Goal: Information Seeking & Learning: Compare options

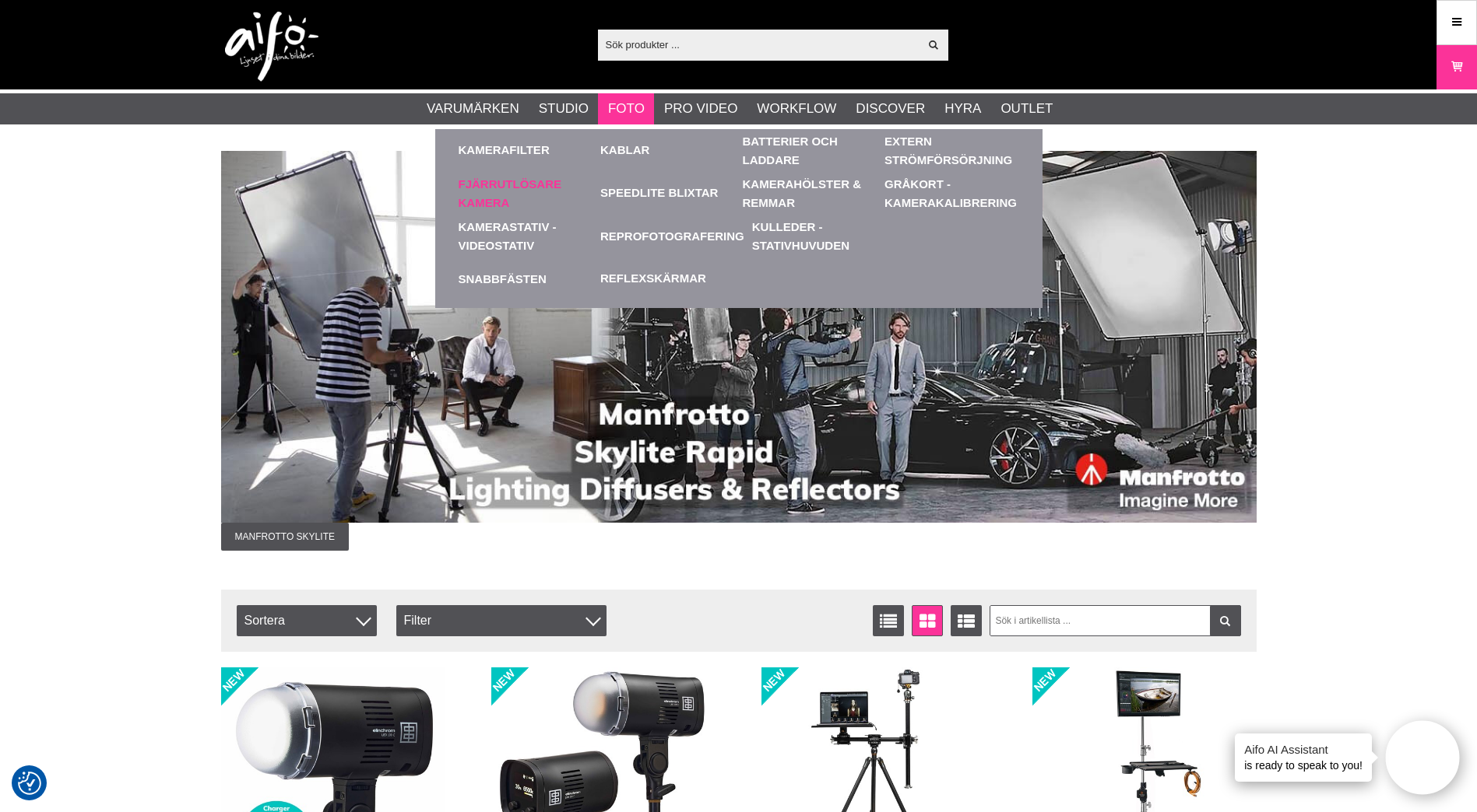
click at [491, 189] on link "Fjärrutlösare Kamera" at bounding box center [526, 193] width 135 height 42
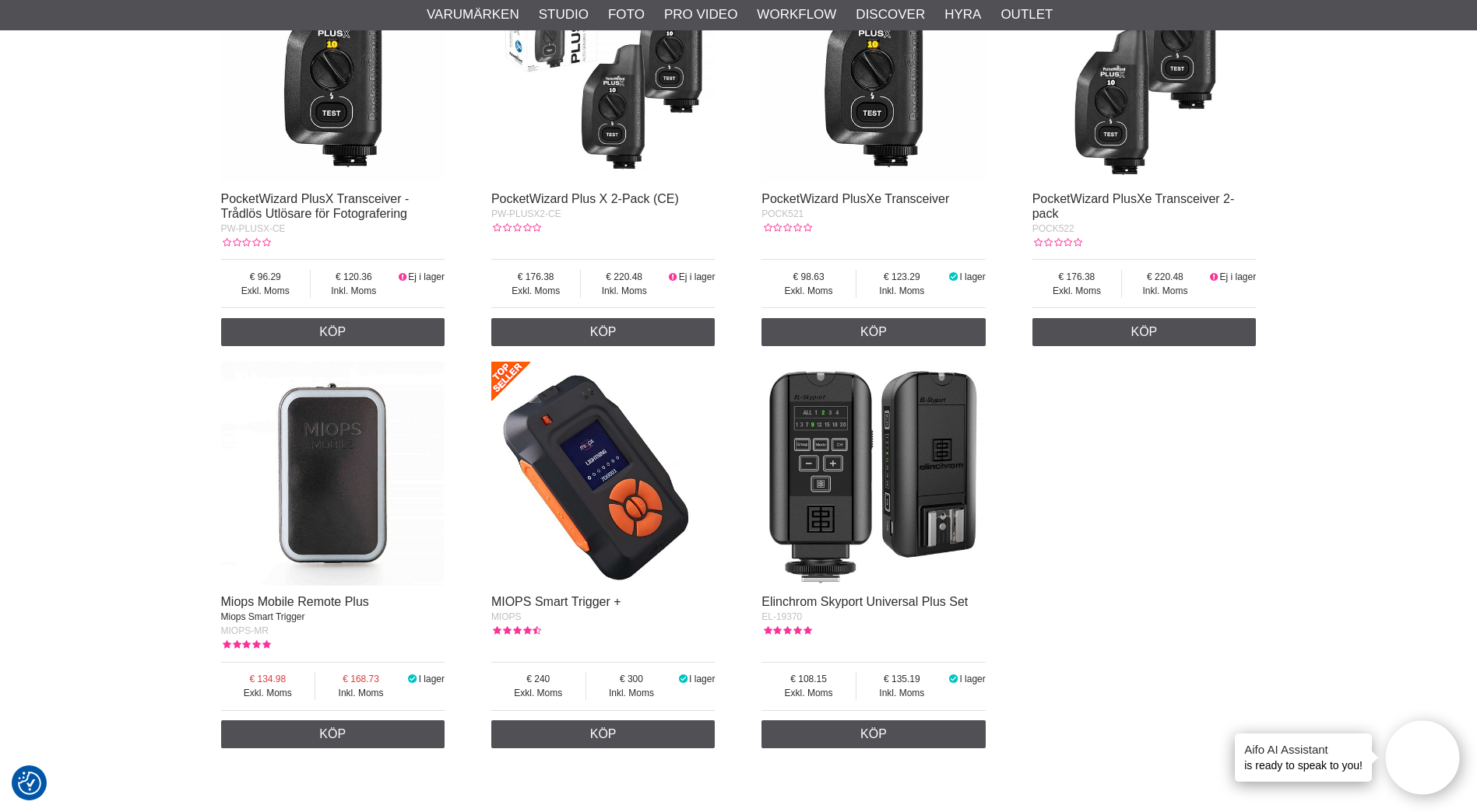
scroll to position [467, 0]
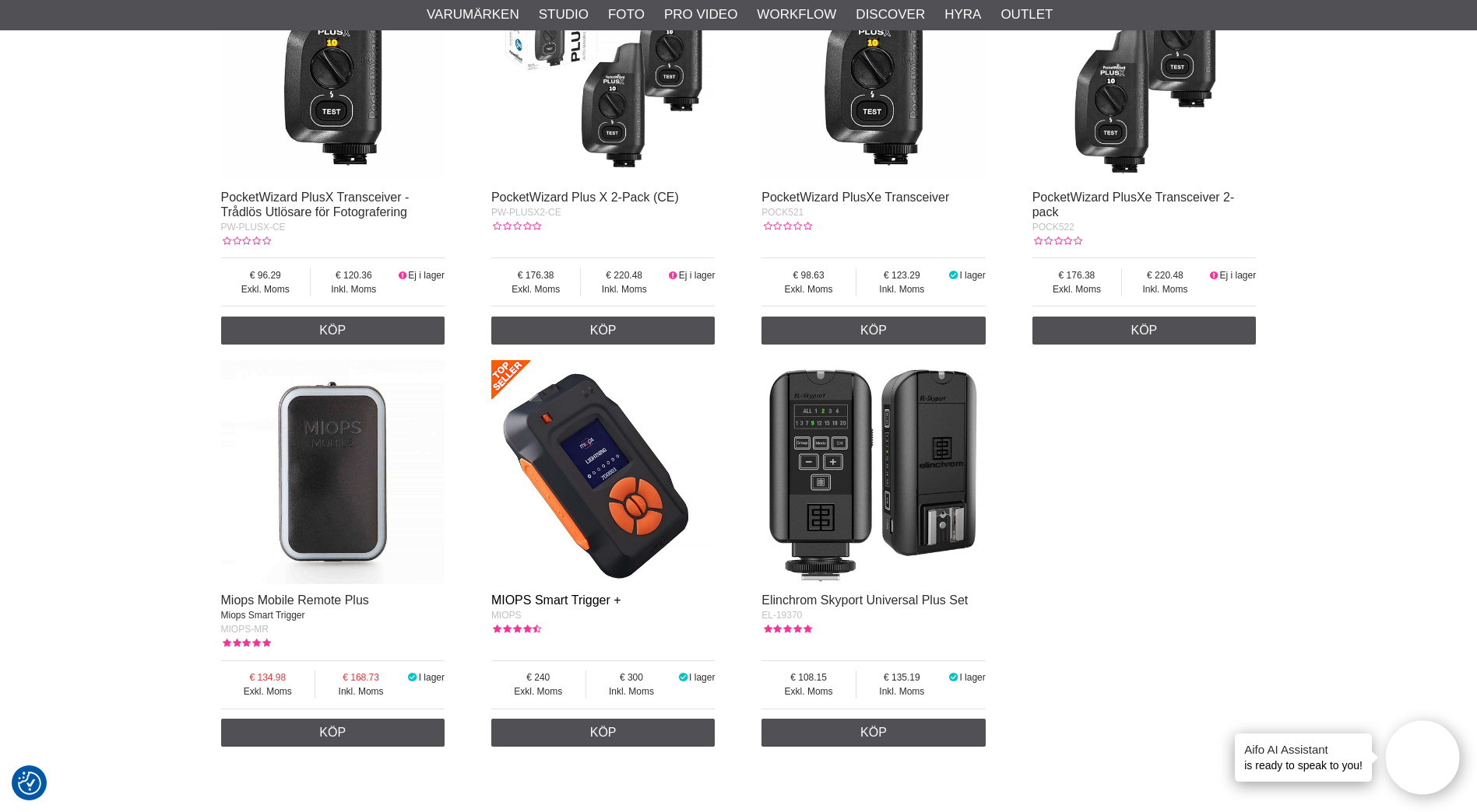
click at [547, 599] on link "MIOPS Smart Trigger +" at bounding box center [556, 600] width 130 height 13
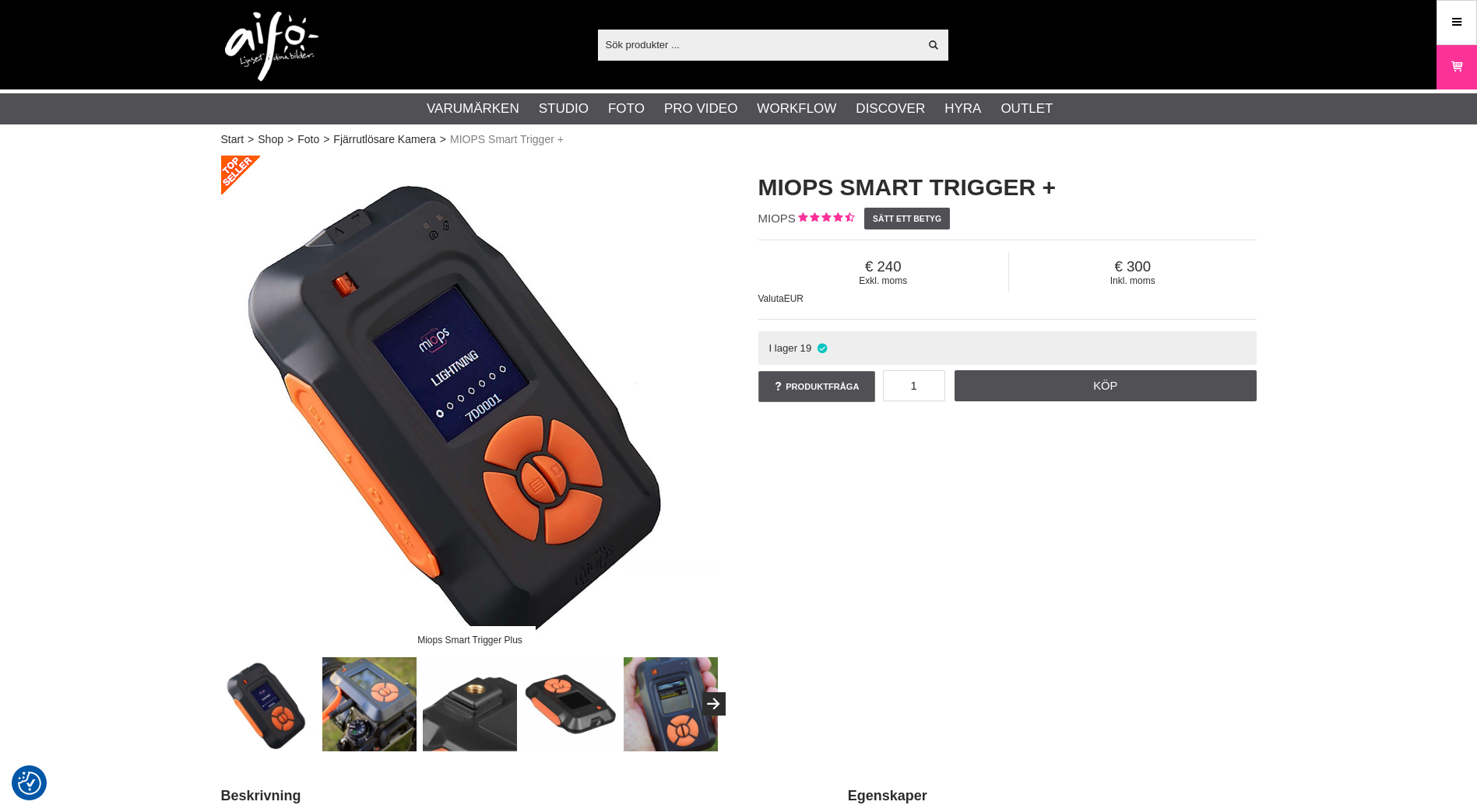
checkbox input "true"
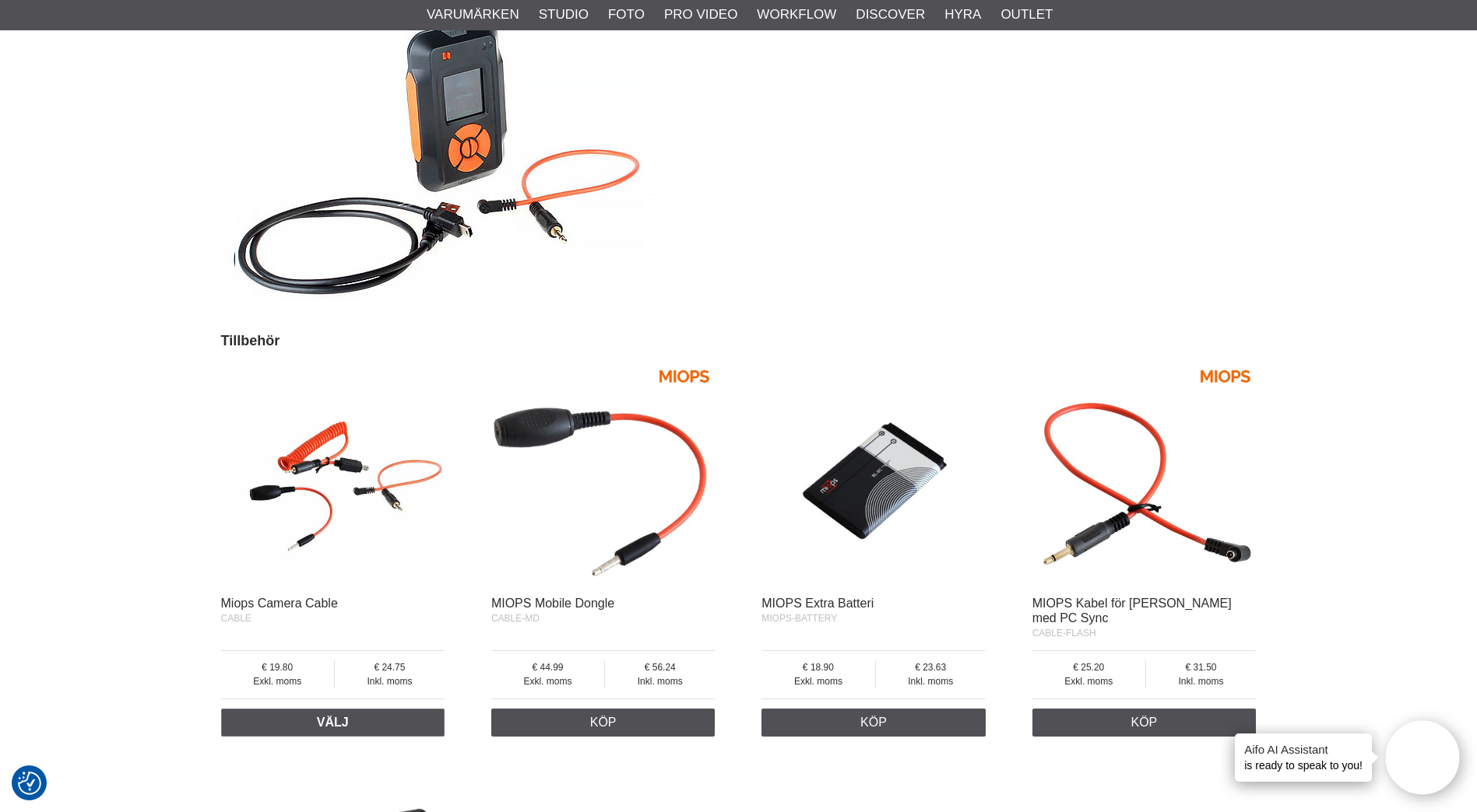
scroll to position [3735, 0]
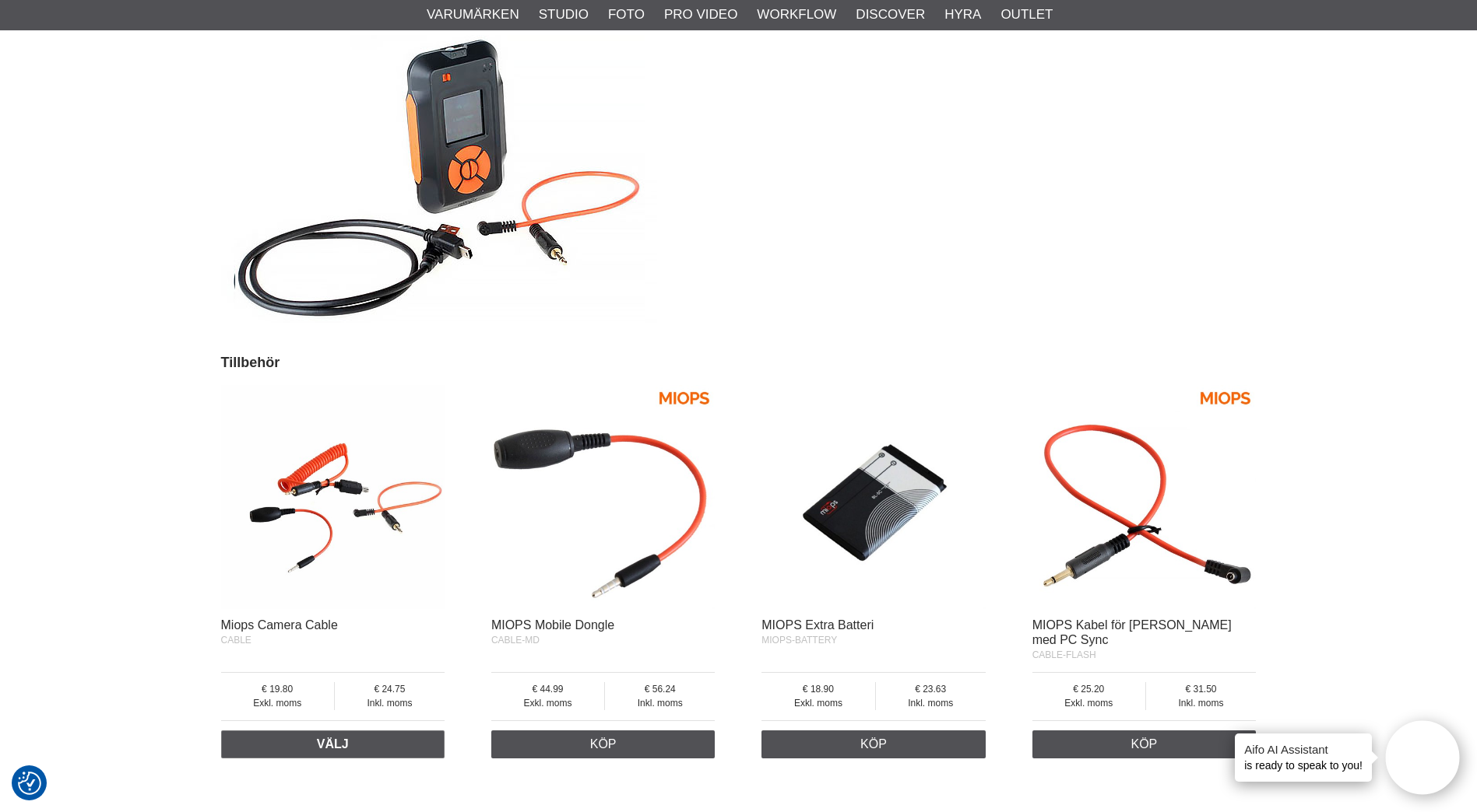
click at [1092, 543] on img at bounding box center [1144, 497] width 224 height 224
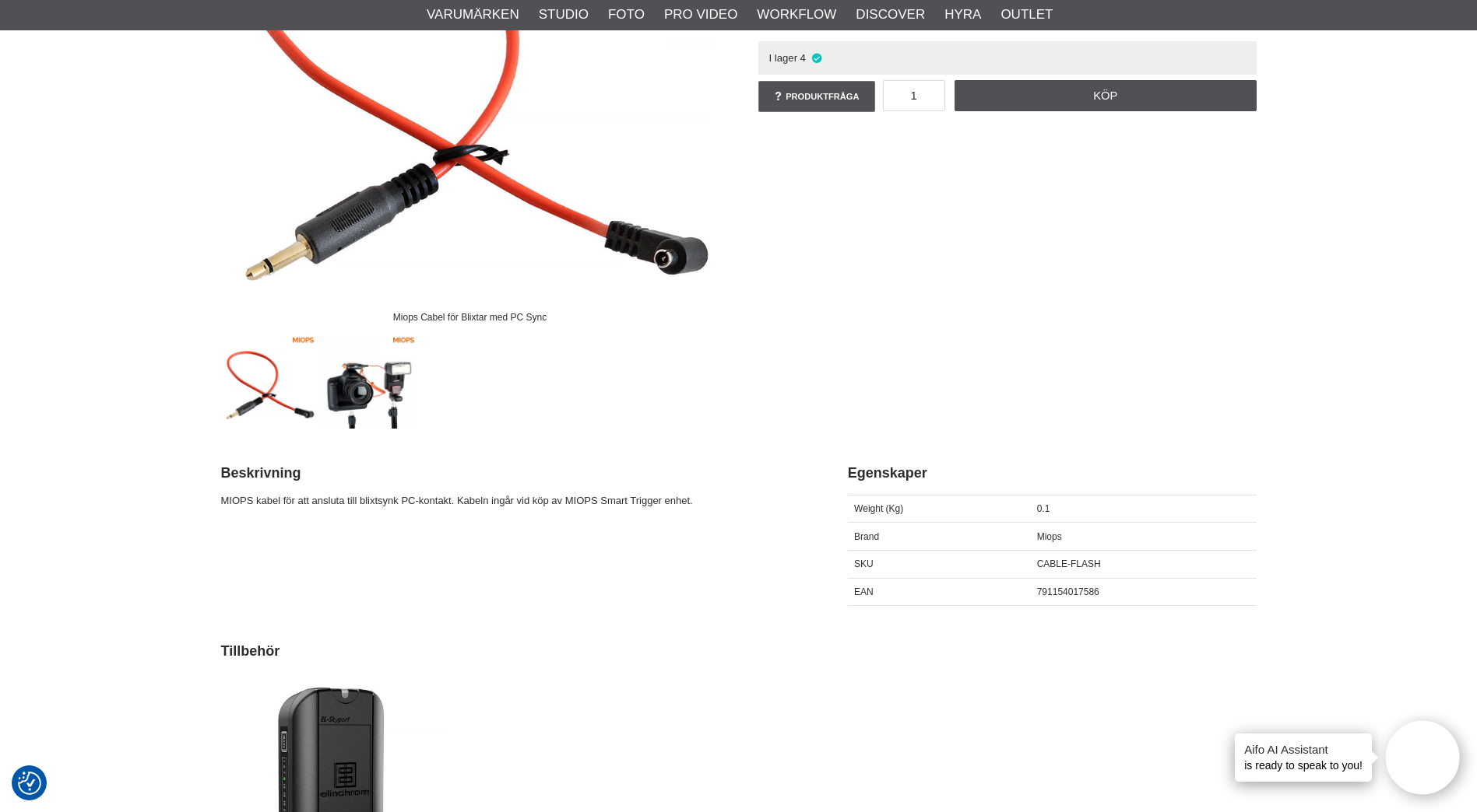
scroll to position [311, 0]
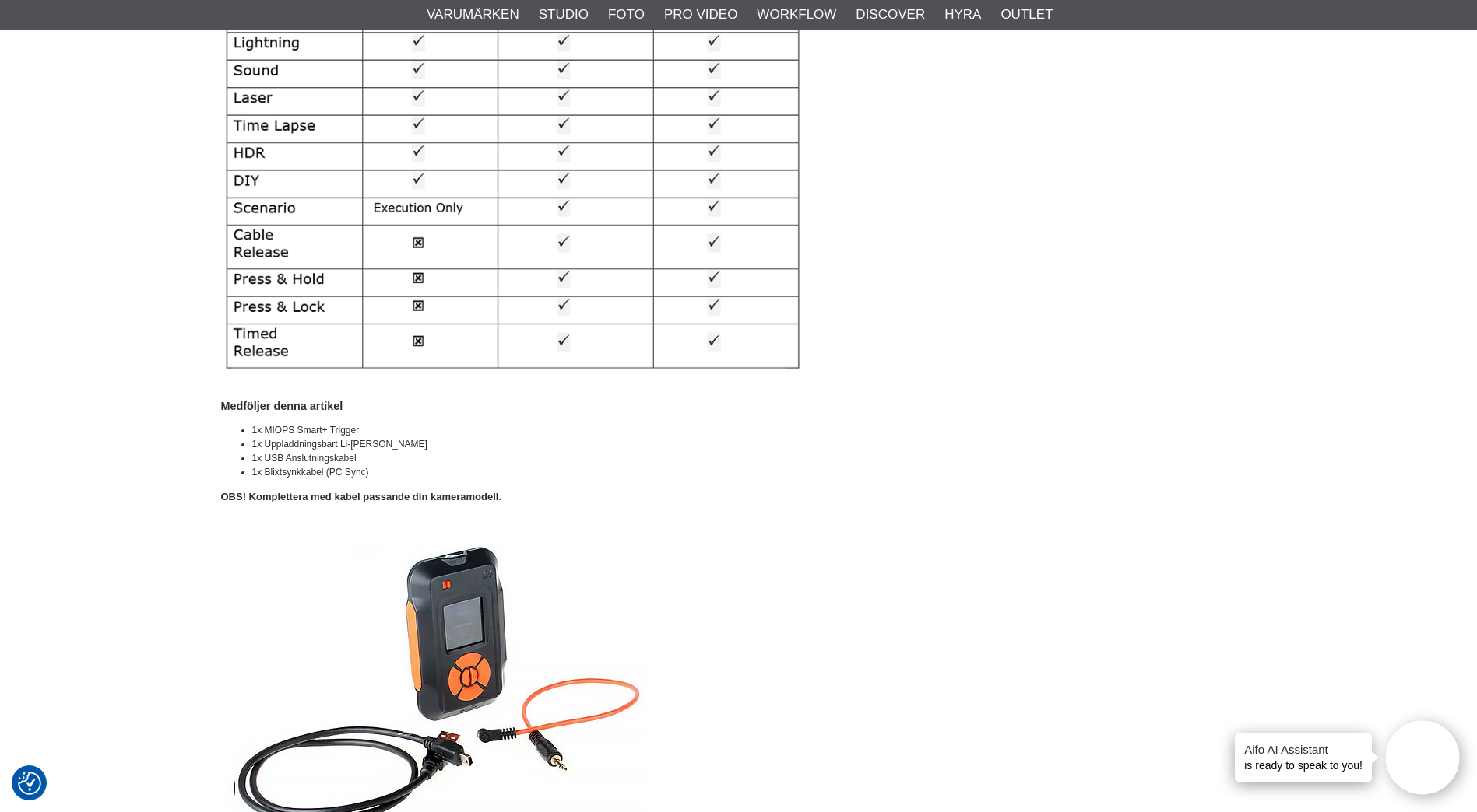
scroll to position [3113, 0]
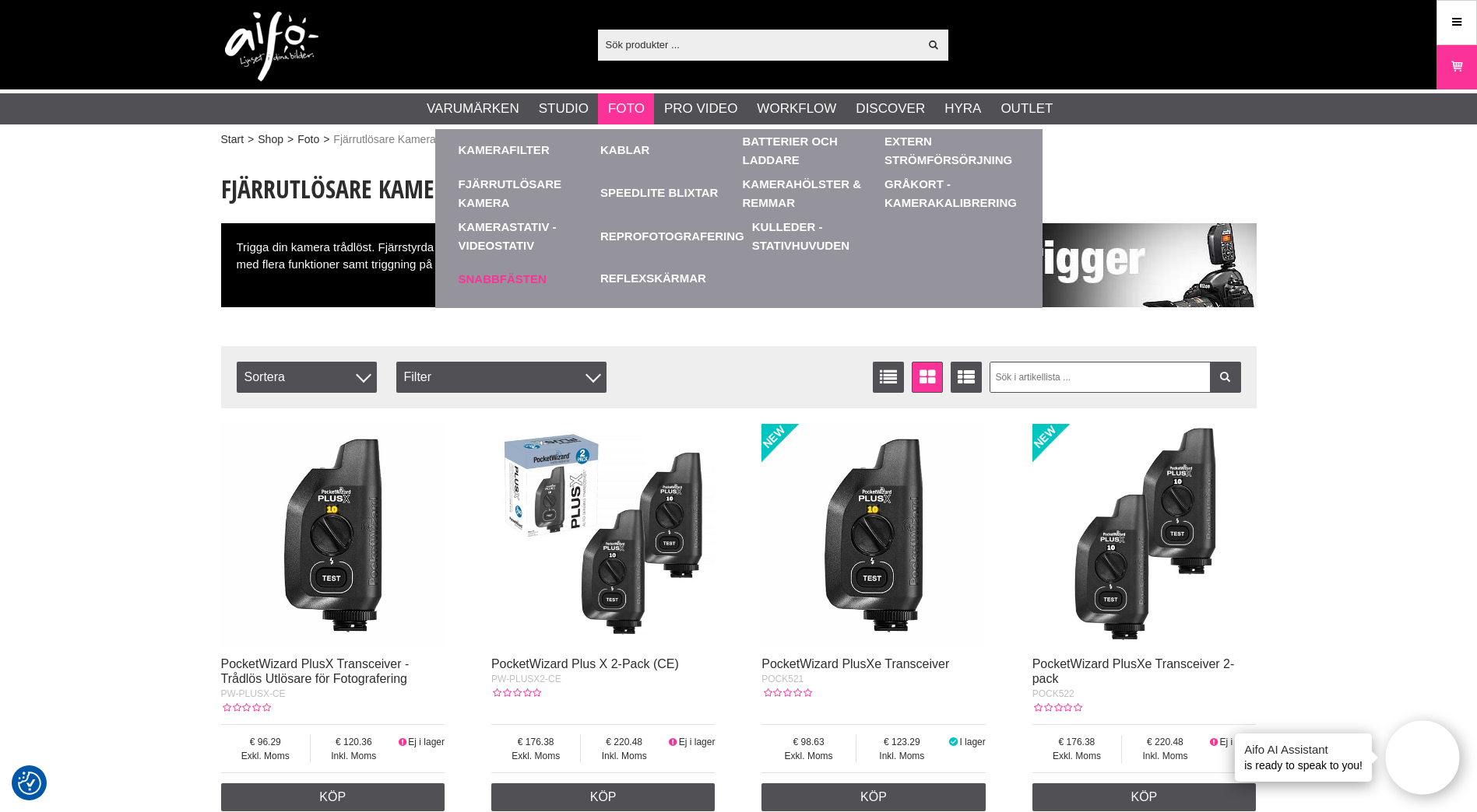
click at [532, 278] on link "Snabbfästen" at bounding box center [526, 278] width 135 height 42
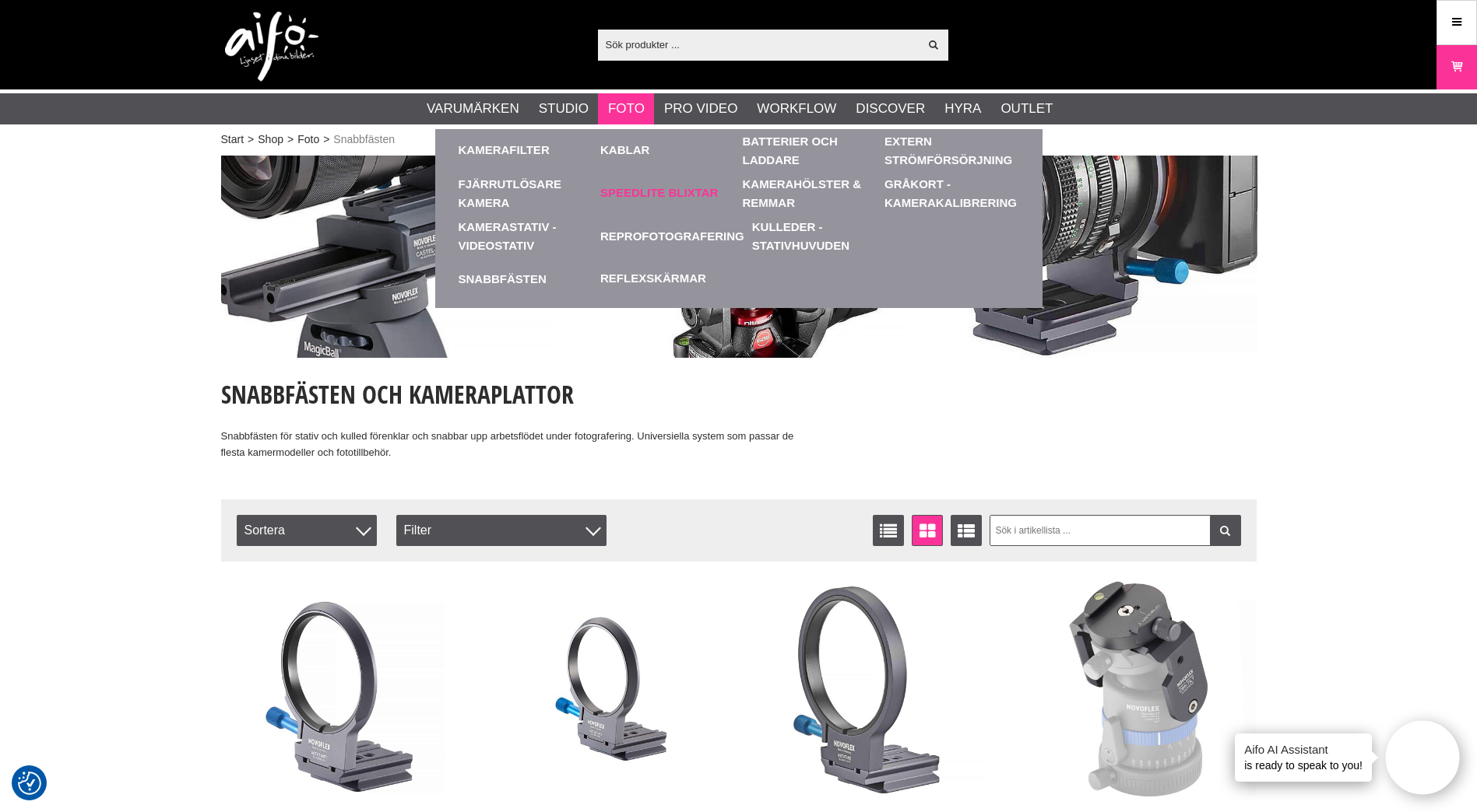
click at [641, 189] on link "Speedlite Blixtar" at bounding box center [659, 193] width 118 height 18
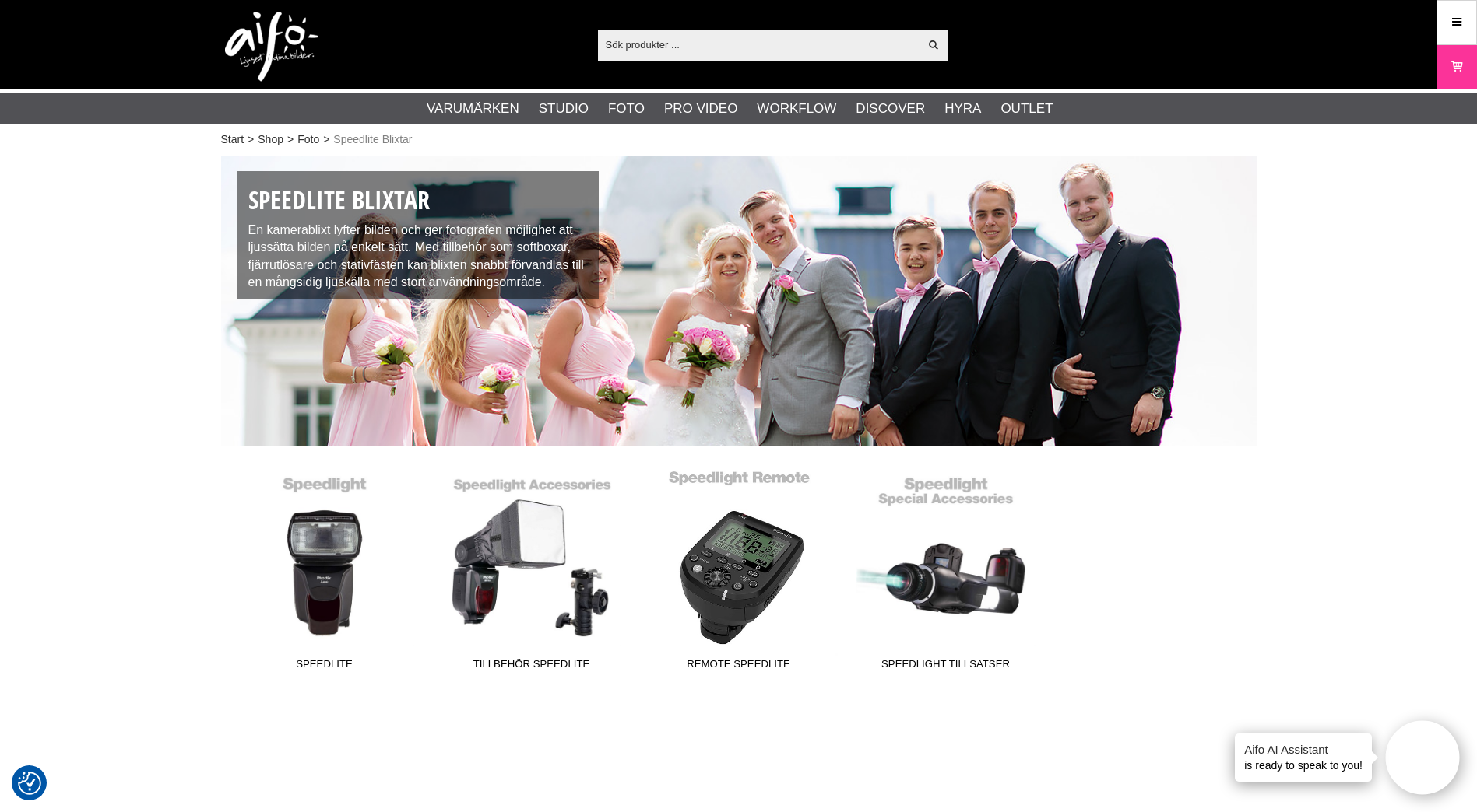
click at [736, 576] on link "Remote Speedlite" at bounding box center [739, 573] width 207 height 210
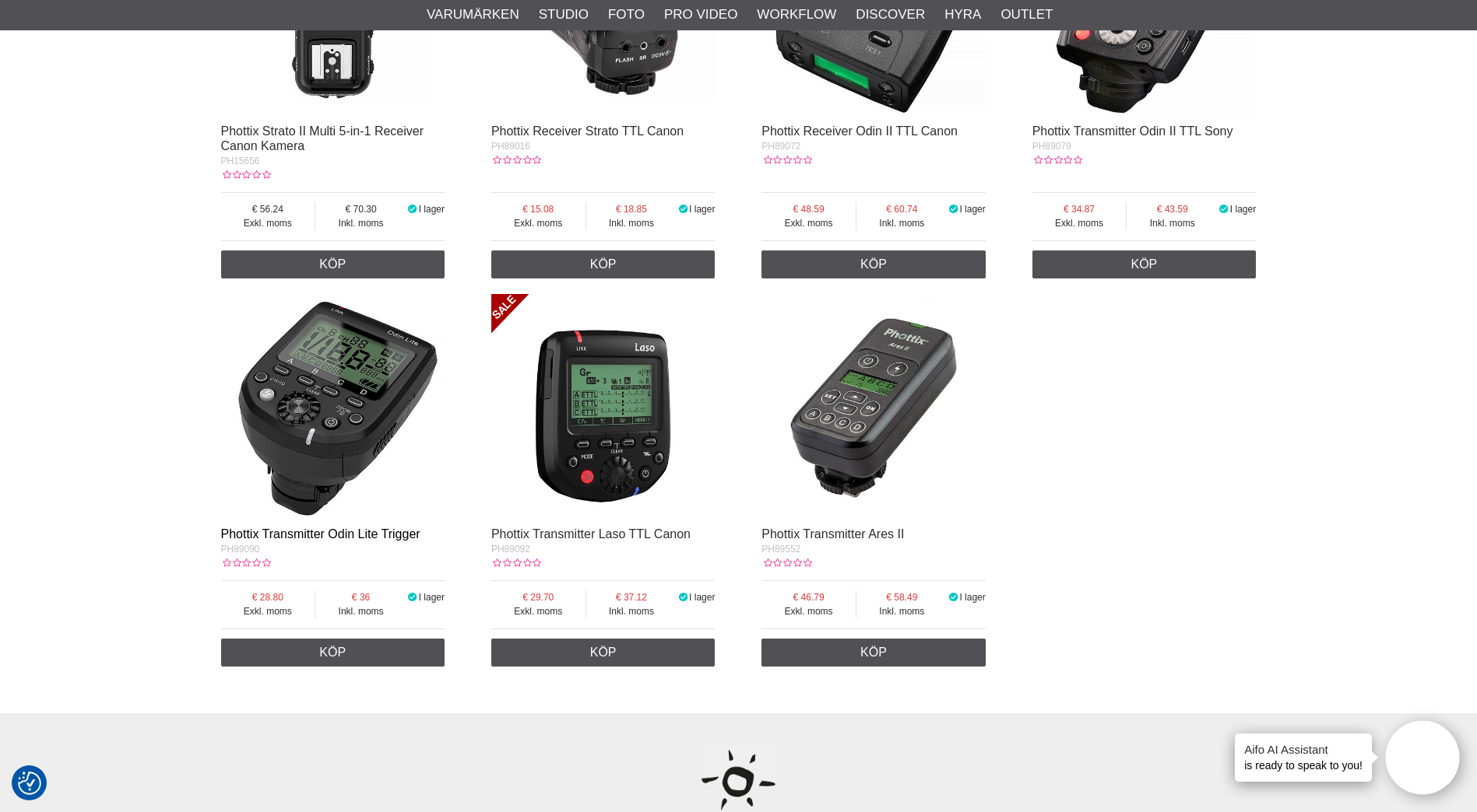
scroll to position [544, 0]
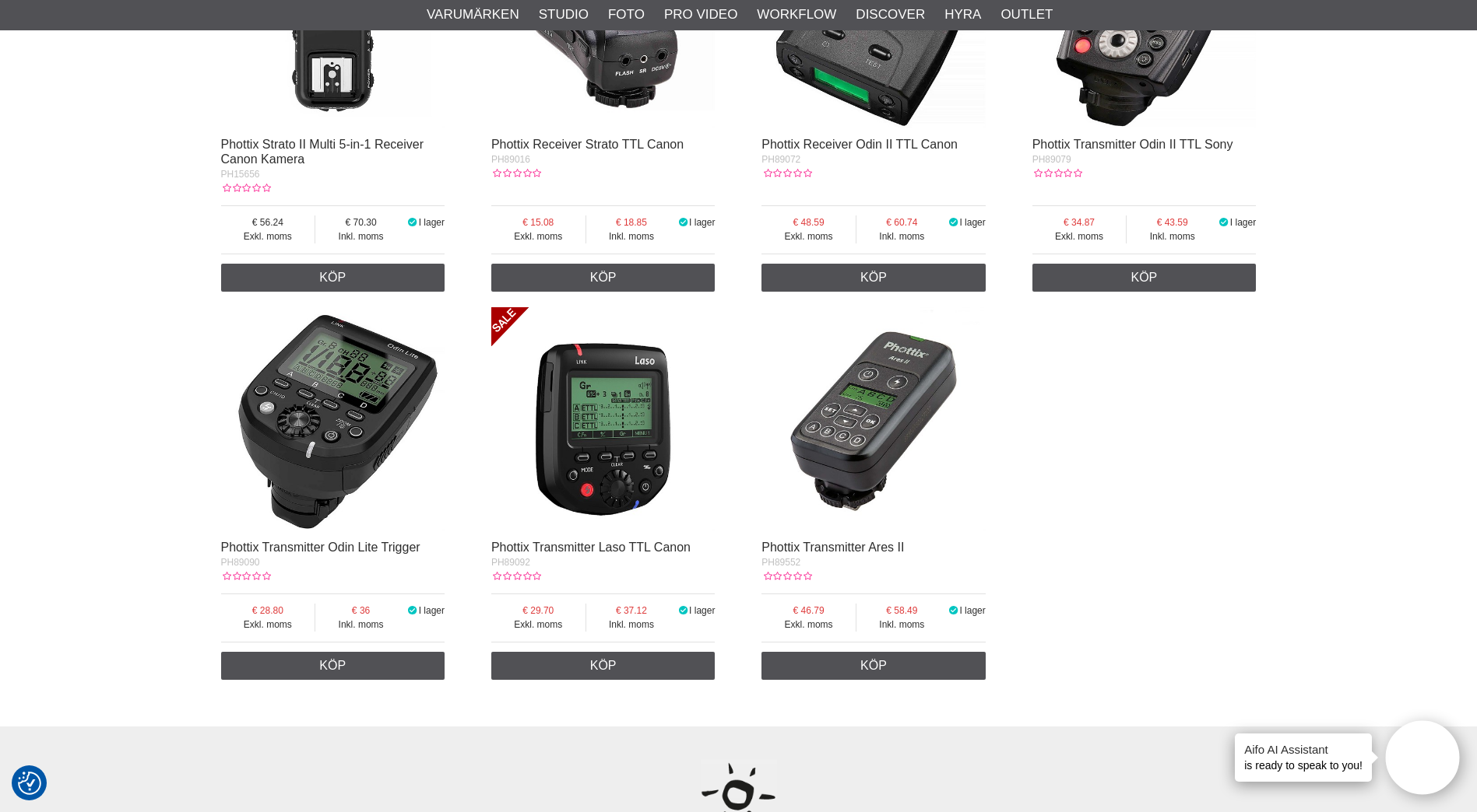
click at [307, 459] on img at bounding box center [334, 419] width 224 height 224
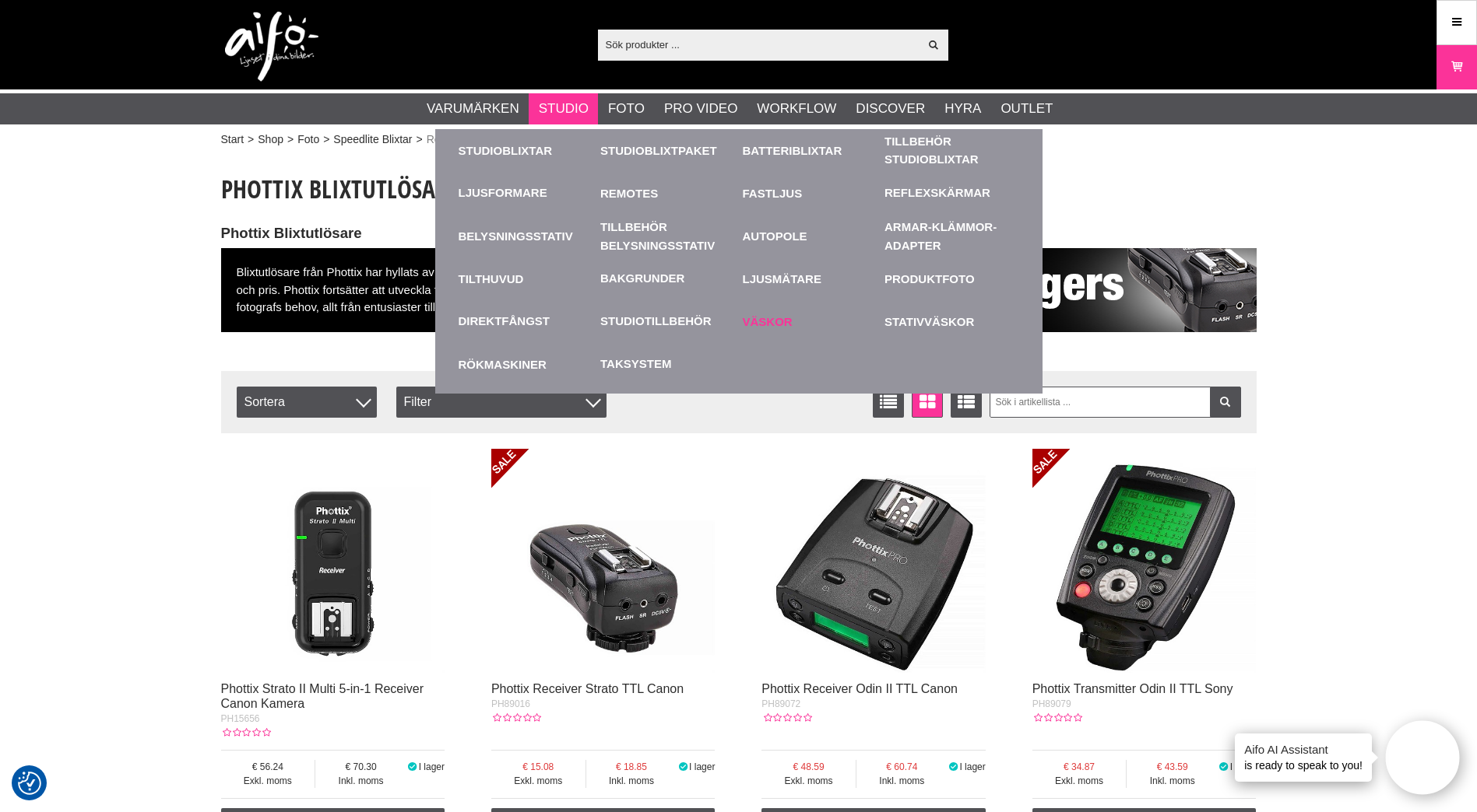
click at [770, 318] on link "Väskor" at bounding box center [810, 321] width 135 height 42
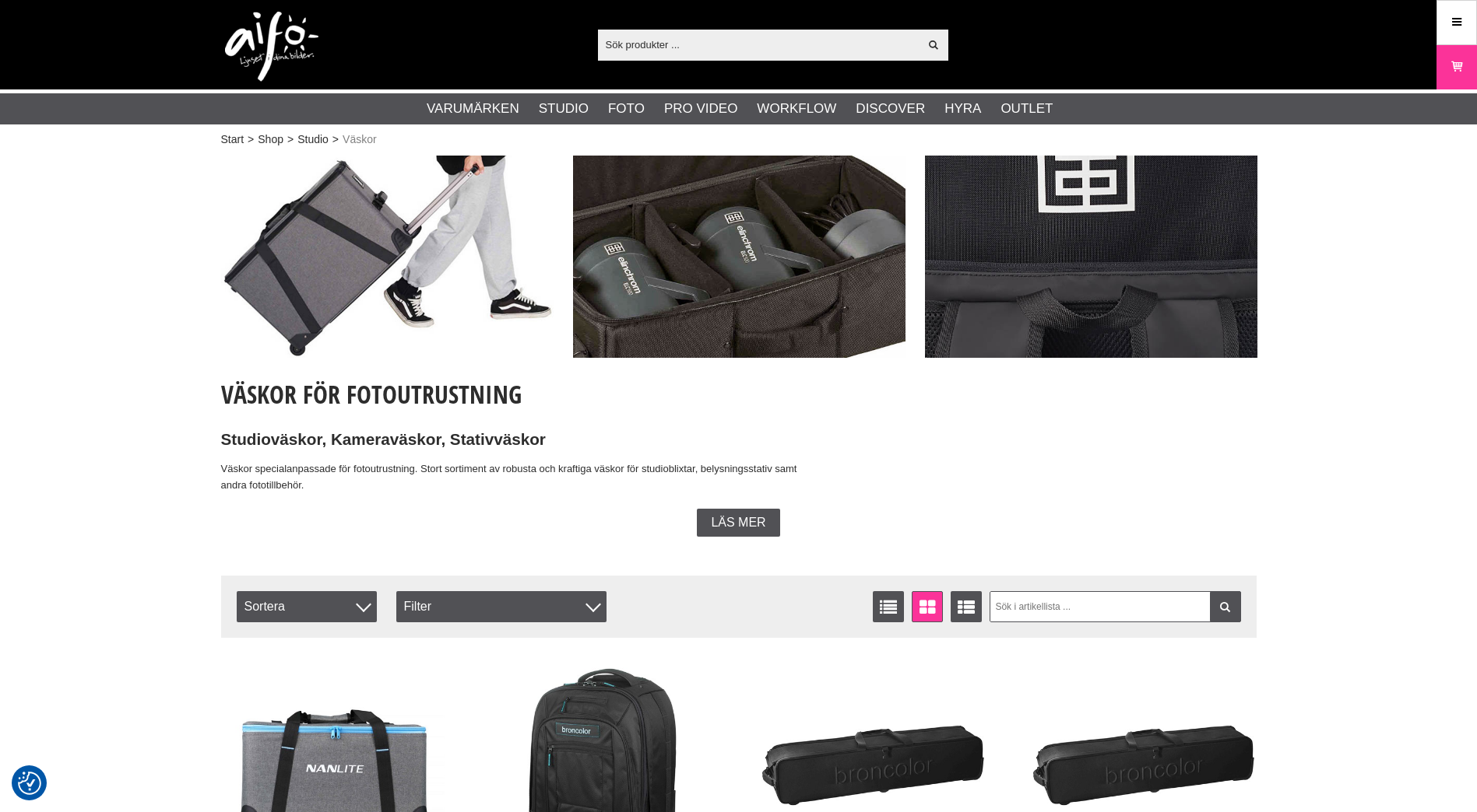
checkbox input "true"
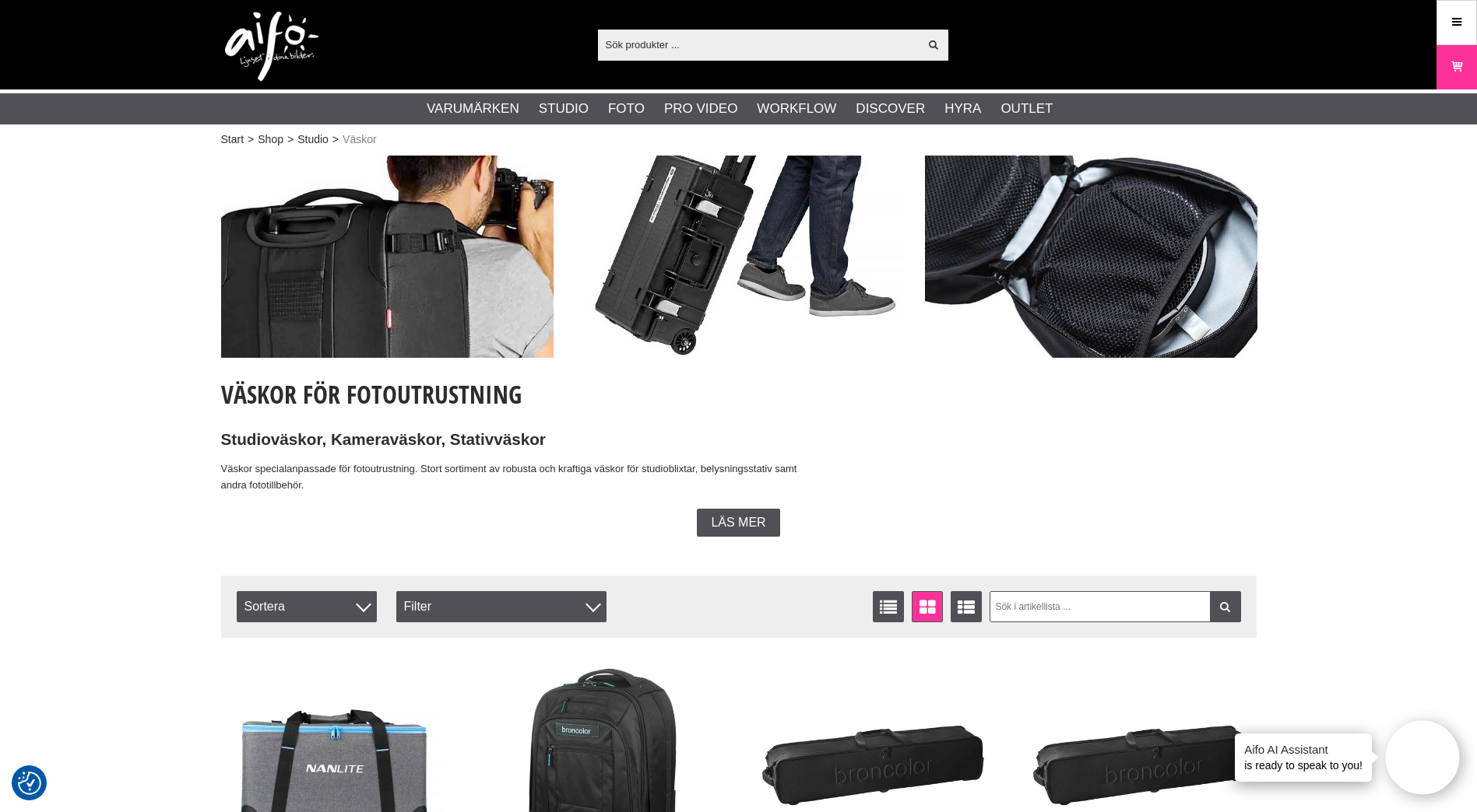
click at [278, 33] on img at bounding box center [271, 46] width 93 height 70
